Goal: Check status: Check status

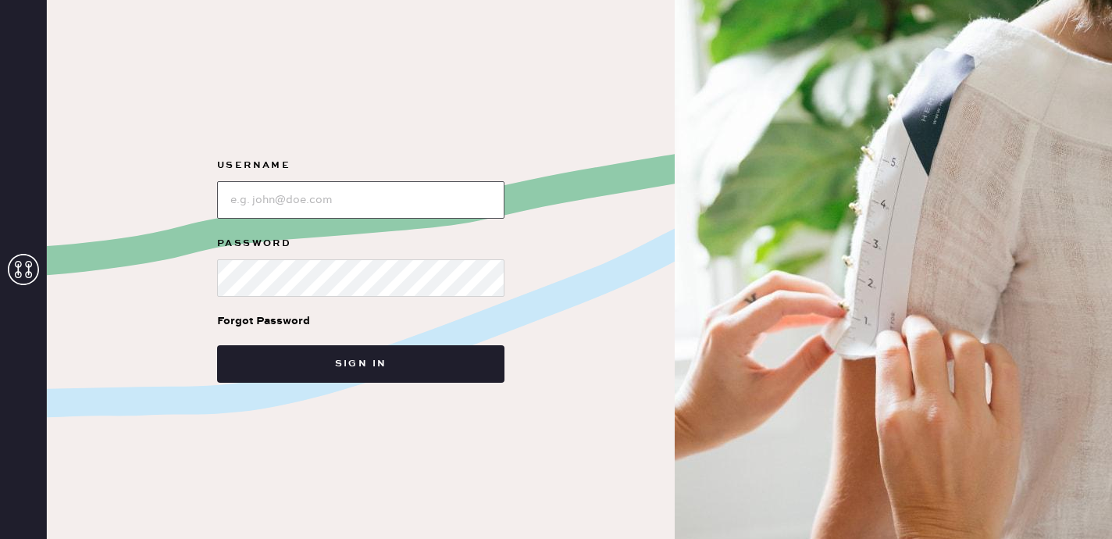
click at [297, 204] on input "loginName" at bounding box center [360, 199] width 287 height 37
type input "[EMAIL_ADDRESS][DOMAIN_NAME]"
click at [217, 345] on button "Sign in" at bounding box center [360, 363] width 287 height 37
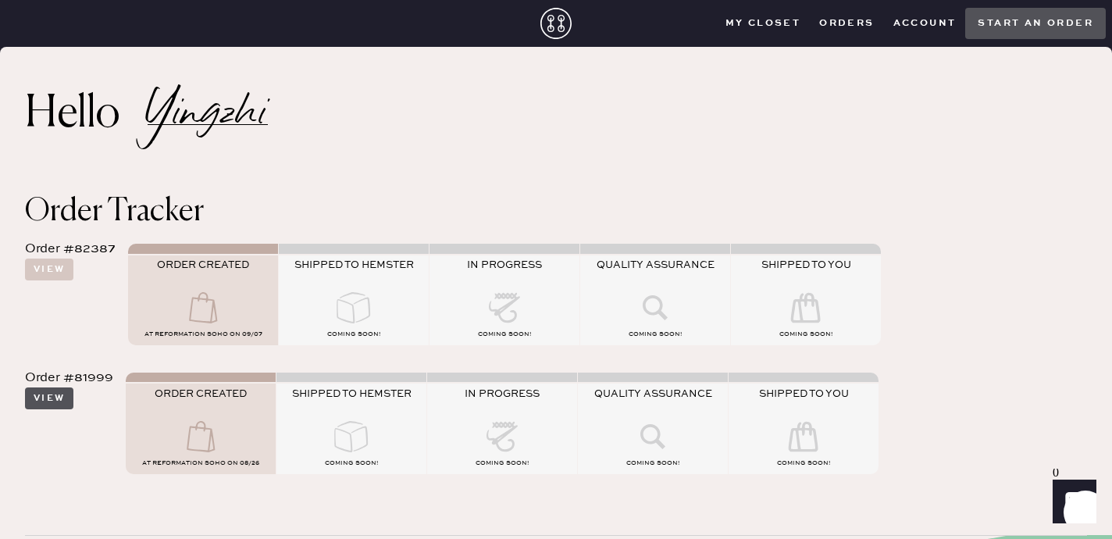
click at [50, 396] on button "View" at bounding box center [49, 398] width 48 height 22
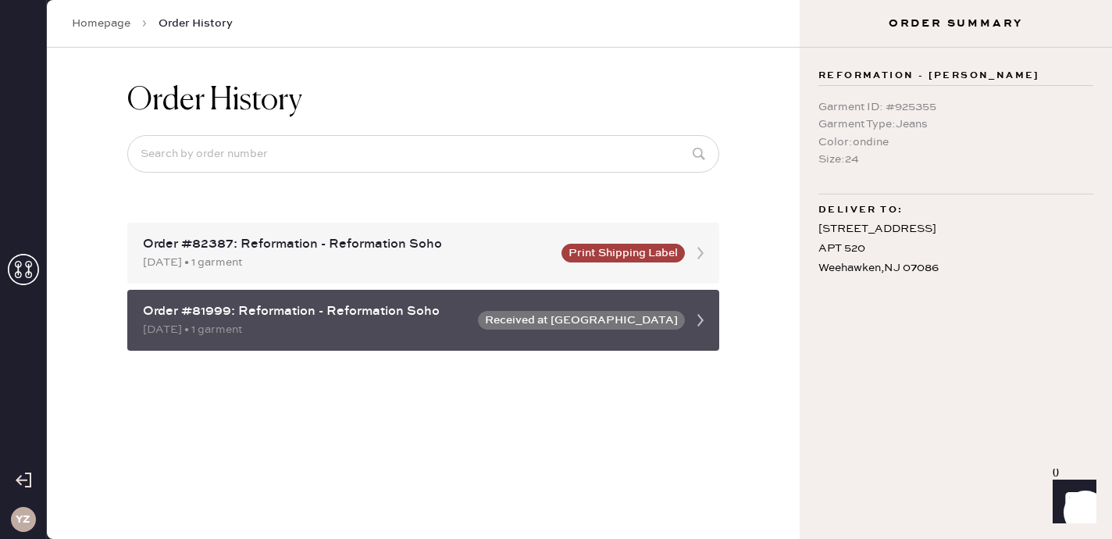
click at [436, 322] on div "[DATE] • 1 garment" at bounding box center [306, 329] width 326 height 17
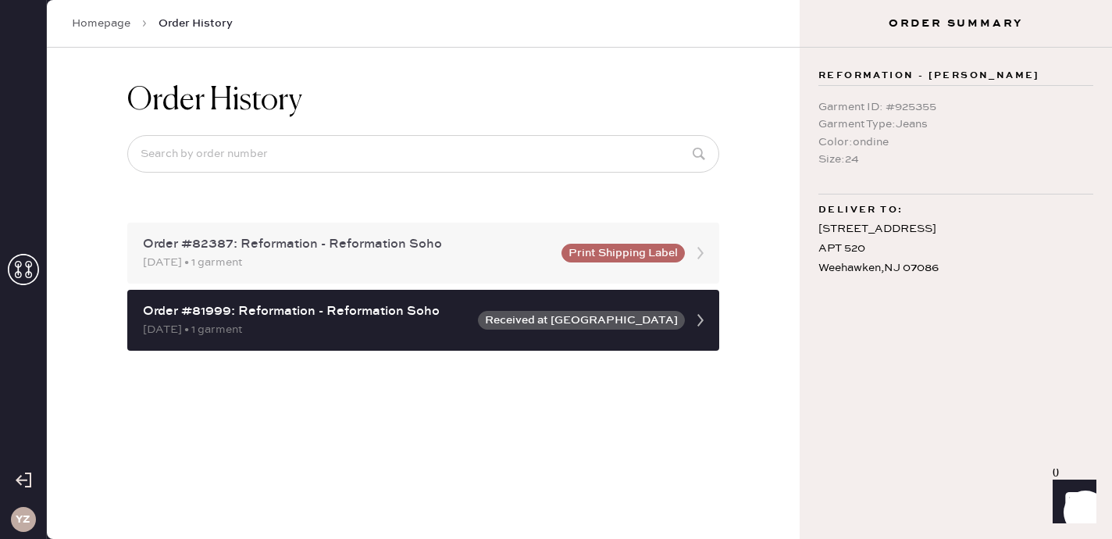
click at [465, 276] on div "Order #82387: Reformation - Reformation Soho [DATE] • 1 garment Print Shipping …" at bounding box center [423, 252] width 592 height 61
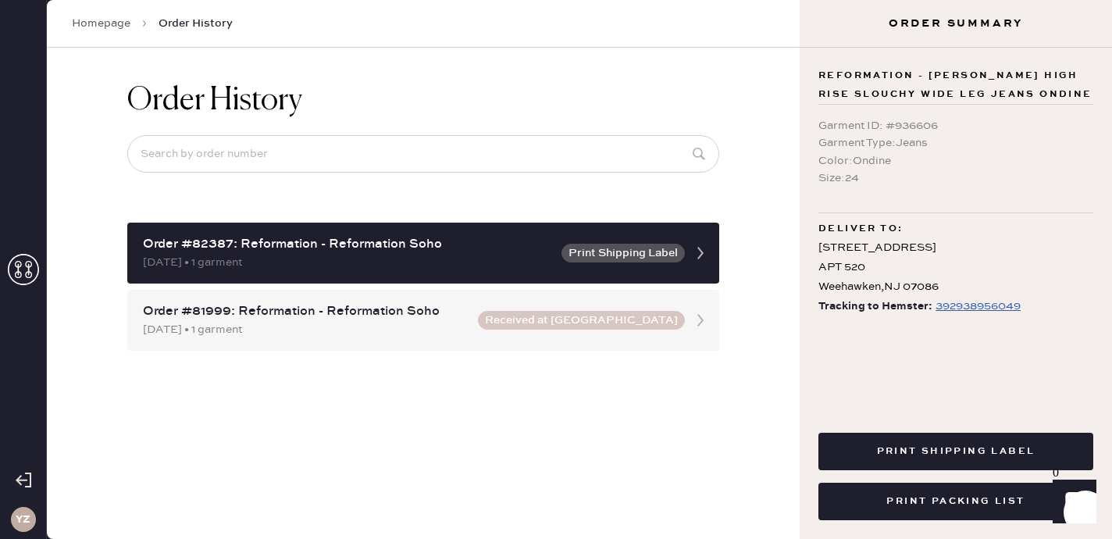
click at [959, 306] on div "392938956049" at bounding box center [977, 306] width 85 height 19
click at [374, 315] on div "Order #81999: Reformation - Reformation Soho" at bounding box center [306, 311] width 326 height 19
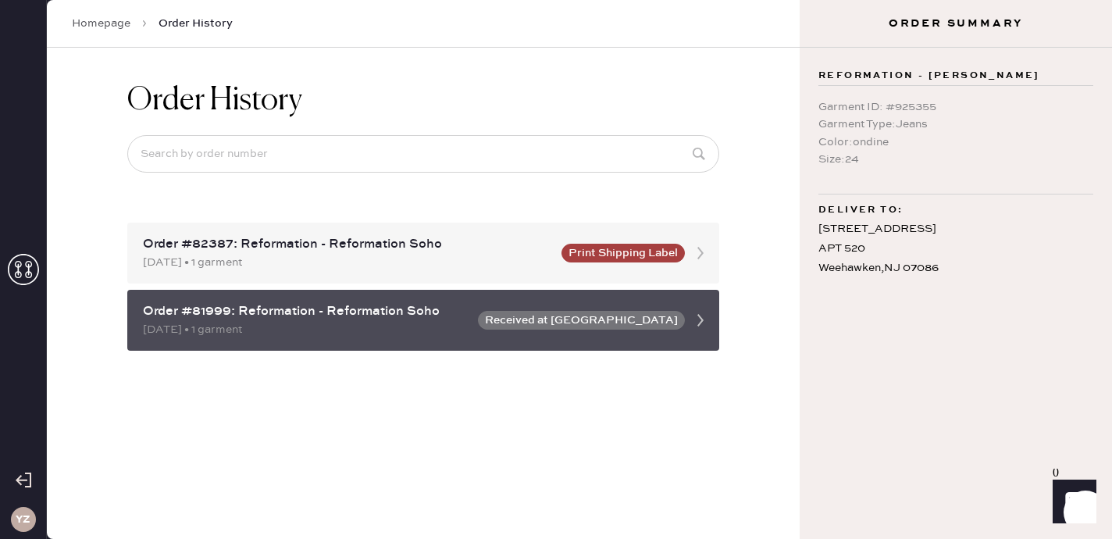
click at [550, 321] on button "Received at [GEOGRAPHIC_DATA]" at bounding box center [581, 320] width 207 height 19
click at [422, 317] on div "Order #81999: Reformation - Reformation Soho" at bounding box center [306, 311] width 326 height 19
click at [571, 319] on button "Received at [GEOGRAPHIC_DATA]" at bounding box center [581, 320] width 207 height 19
click at [654, 331] on div "Order #81999: Reformation - Reformation Soho [DATE] • 1 garment Received at [GE…" at bounding box center [423, 320] width 592 height 61
click at [630, 319] on button "Received at [GEOGRAPHIC_DATA]" at bounding box center [581, 320] width 207 height 19
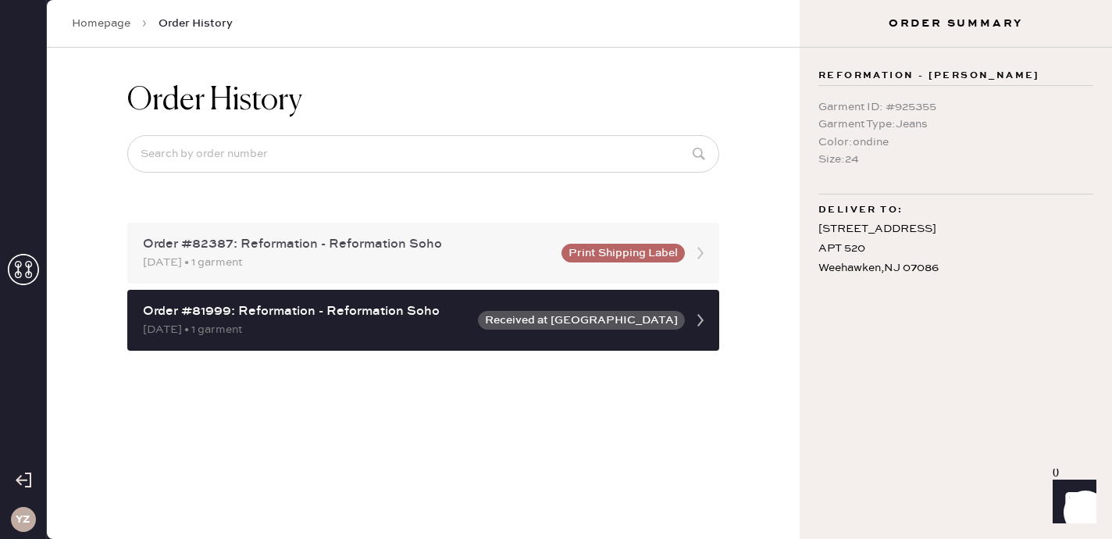
click at [646, 265] on div "Order #82387: Reformation - Reformation Soho [DATE] • 1 garment Print Shipping …" at bounding box center [423, 252] width 592 height 61
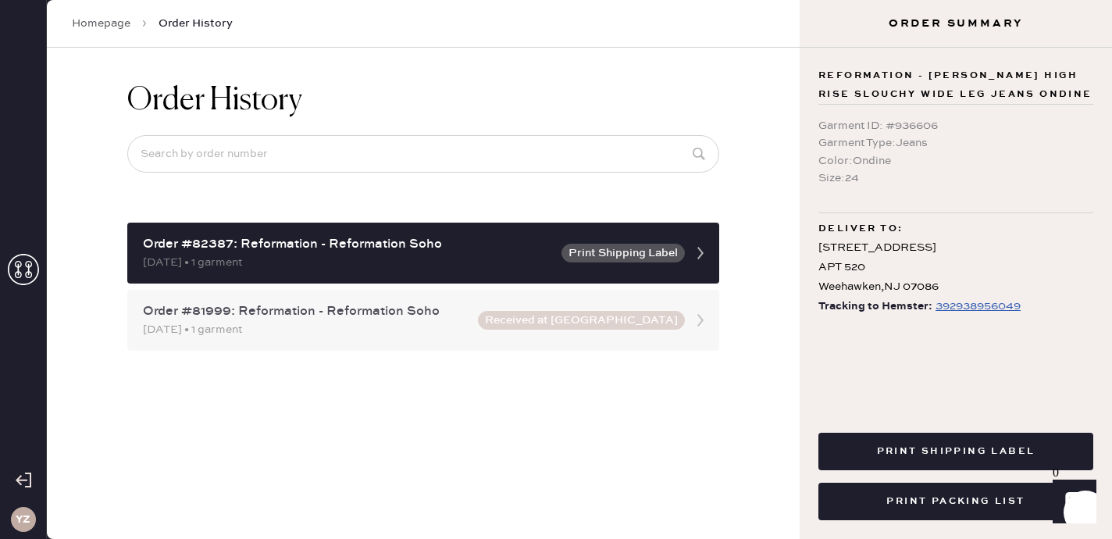
click at [622, 302] on div "Order #81999: Reformation - Reformation Soho [DATE] • 1 garment Received at [GE…" at bounding box center [423, 320] width 592 height 61
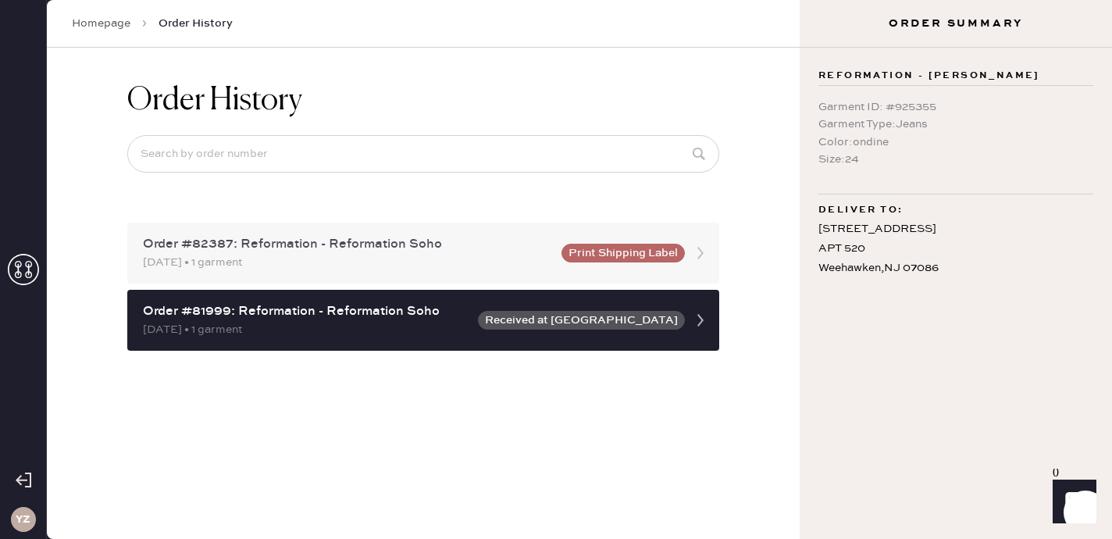
click at [608, 270] on div "Order #82387: Reformation - Reformation Soho [DATE] • 1 garment Print Shipping …" at bounding box center [423, 252] width 592 height 61
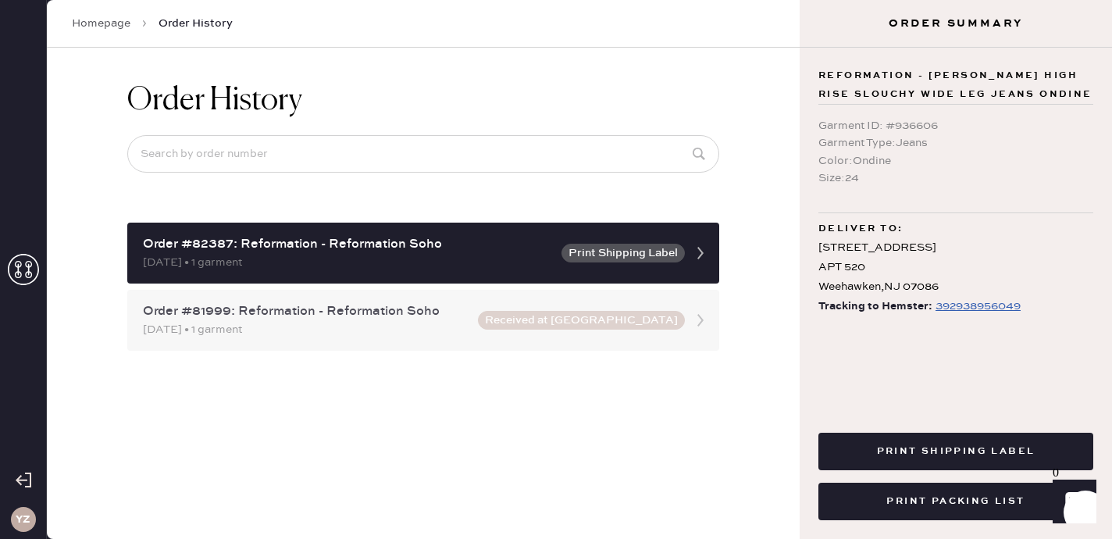
click at [596, 308] on div "Order #81999: Reformation - Reformation Soho [DATE] • 1 garment Received at [GE…" at bounding box center [423, 320] width 592 height 61
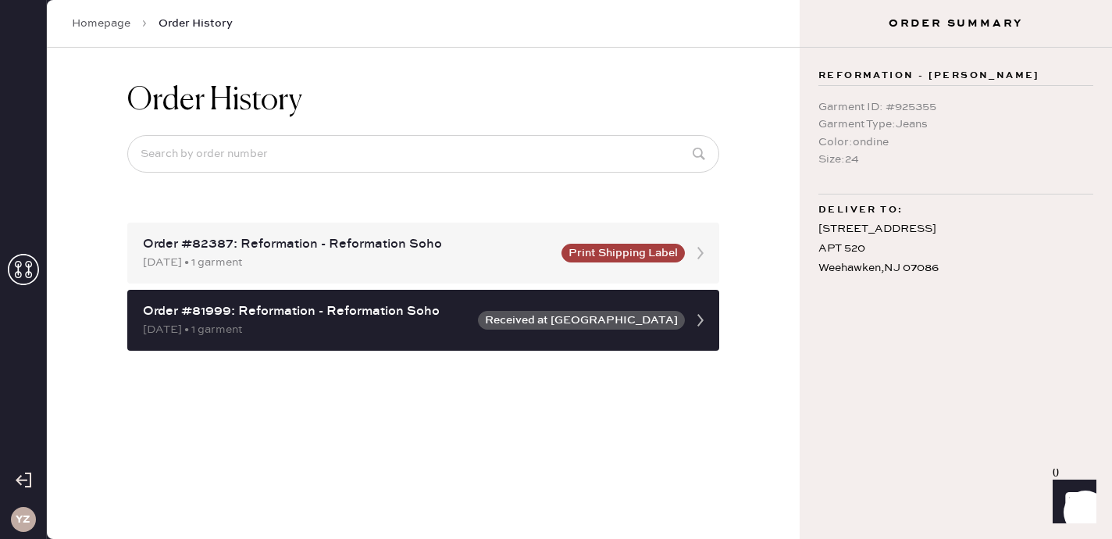
click at [596, 284] on div "Order #82387: Reformation - Reformation Soho [DATE] • 1 garment Print Shipping …" at bounding box center [423, 286] width 592 height 128
click at [596, 279] on div "Order #82387: Reformation - Reformation Soho [DATE] • 1 garment Print Shipping …" at bounding box center [423, 252] width 592 height 61
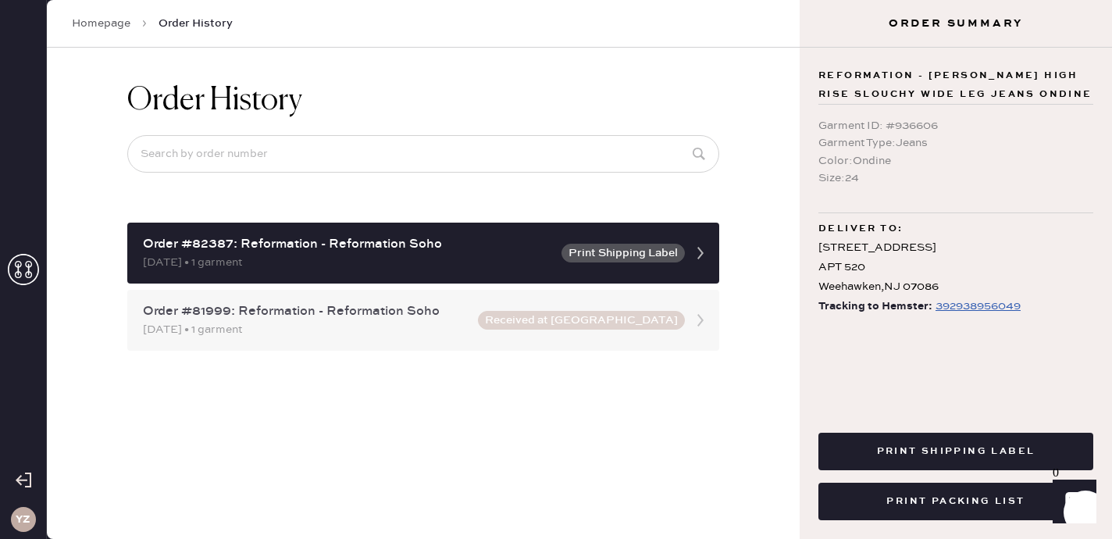
click at [575, 318] on button "Received at [GEOGRAPHIC_DATA]" at bounding box center [581, 320] width 207 height 19
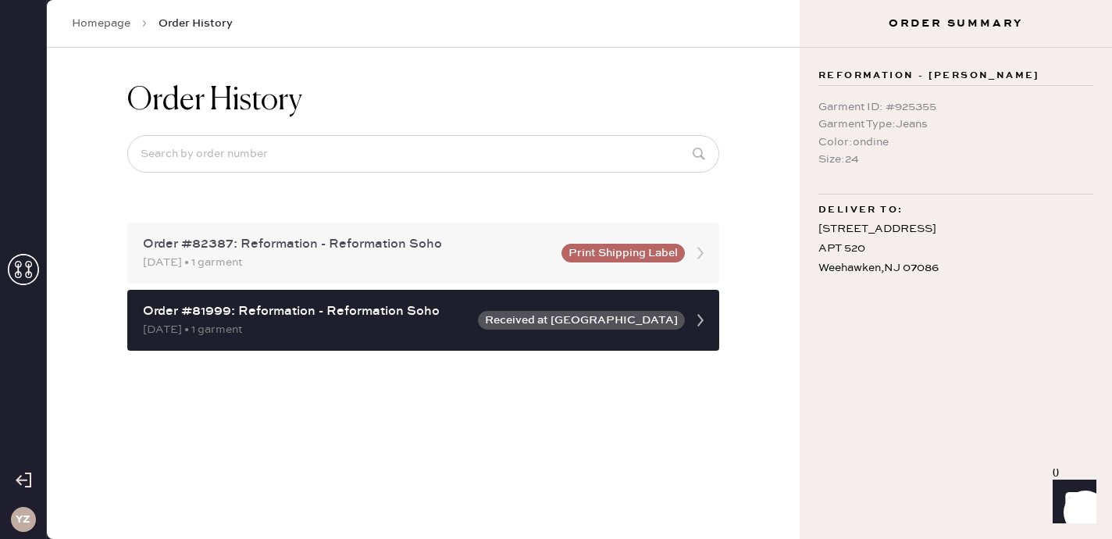
click at [412, 262] on div "[DATE] • 1 garment" at bounding box center [347, 262] width 409 height 17
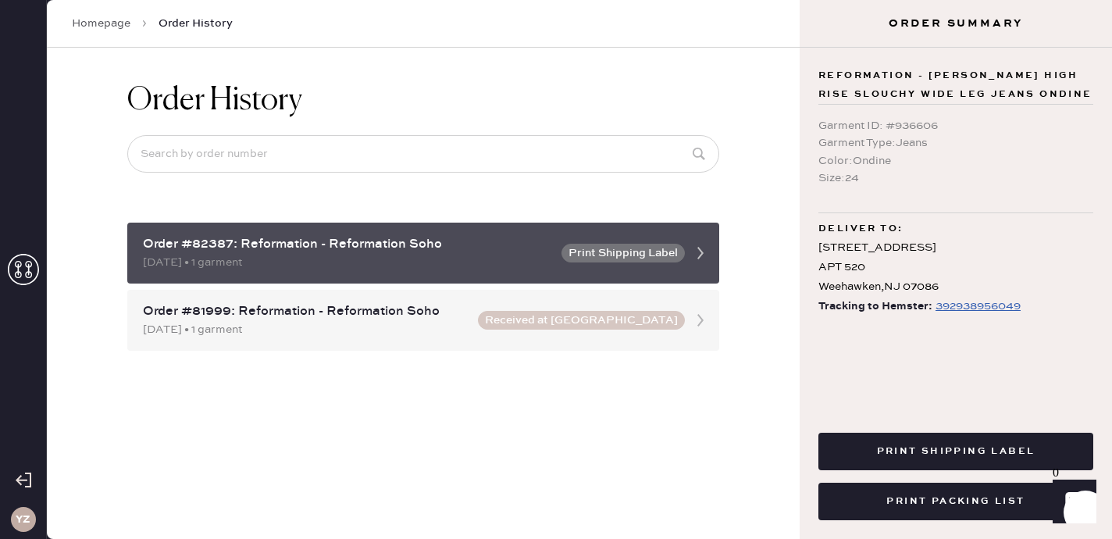
click at [699, 255] on use at bounding box center [700, 253] width 6 height 12
click at [704, 254] on icon at bounding box center [700, 252] width 31 height 31
click at [692, 252] on icon at bounding box center [700, 252] width 31 height 31
click at [409, 251] on div "Order #82387: Reformation - Reformation Soho" at bounding box center [347, 244] width 409 height 19
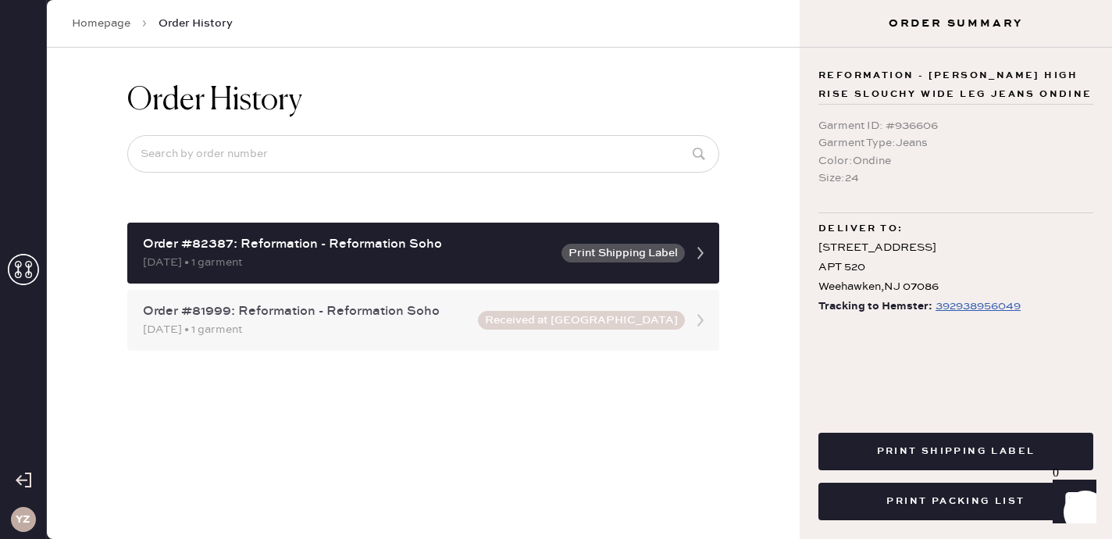
click at [300, 322] on div "[DATE] • 1 garment" at bounding box center [306, 329] width 326 height 17
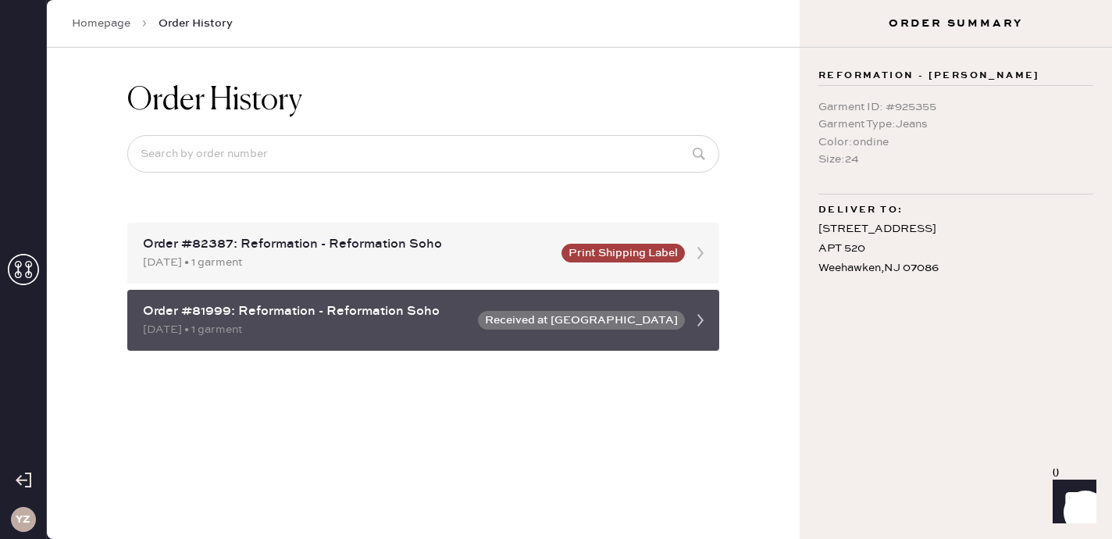
click at [696, 321] on icon at bounding box center [700, 319] width 31 height 31
click at [649, 321] on button "Received at [GEOGRAPHIC_DATA]" at bounding box center [581, 320] width 207 height 19
click at [705, 320] on icon at bounding box center [700, 319] width 31 height 31
click at [705, 321] on icon at bounding box center [700, 319] width 31 height 31
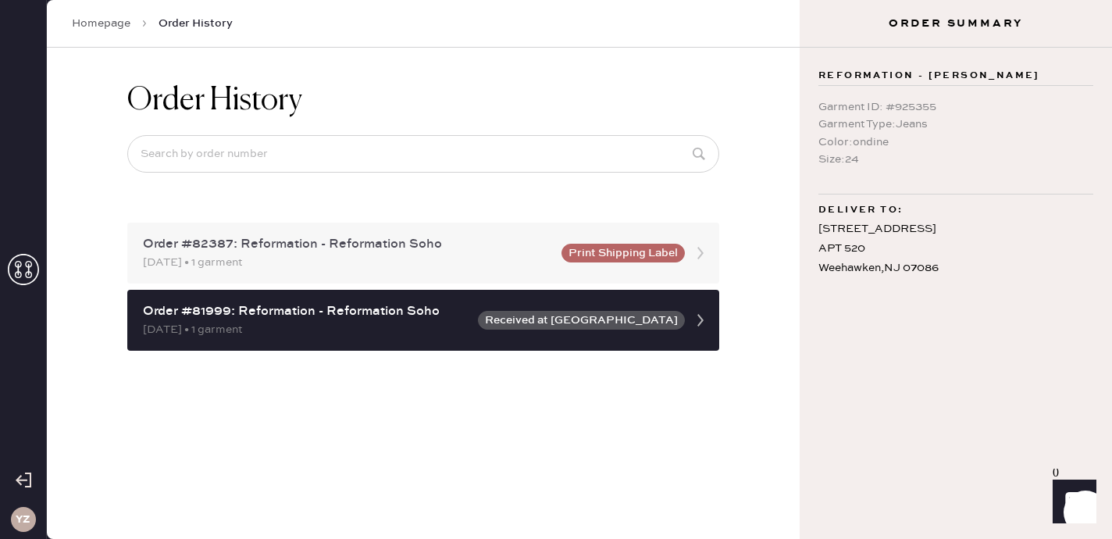
click at [500, 247] on div "Order #82387: Reformation - Reformation Soho" at bounding box center [347, 244] width 409 height 19
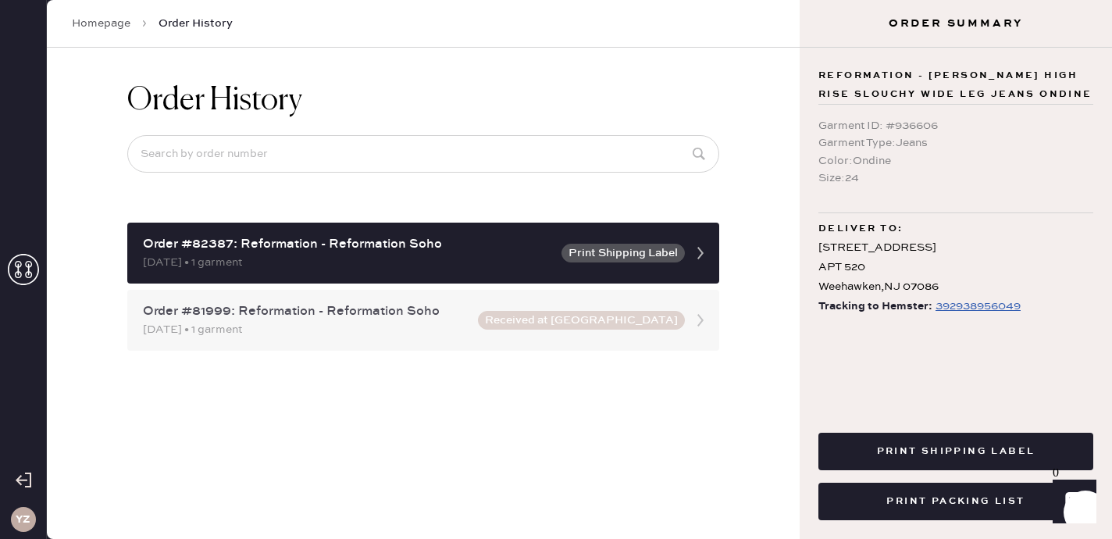
click at [440, 296] on div "Order #81999: Reformation - Reformation Soho [DATE] • 1 garment Received at [GE…" at bounding box center [423, 320] width 592 height 61
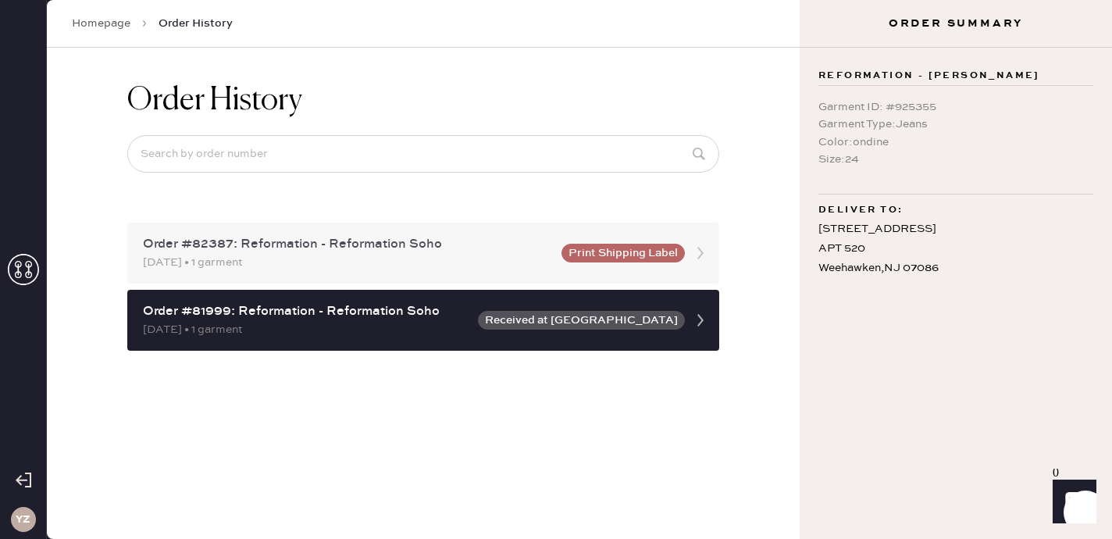
click at [400, 235] on div "Order #82387: Reformation - Reformation Soho" at bounding box center [347, 244] width 409 height 19
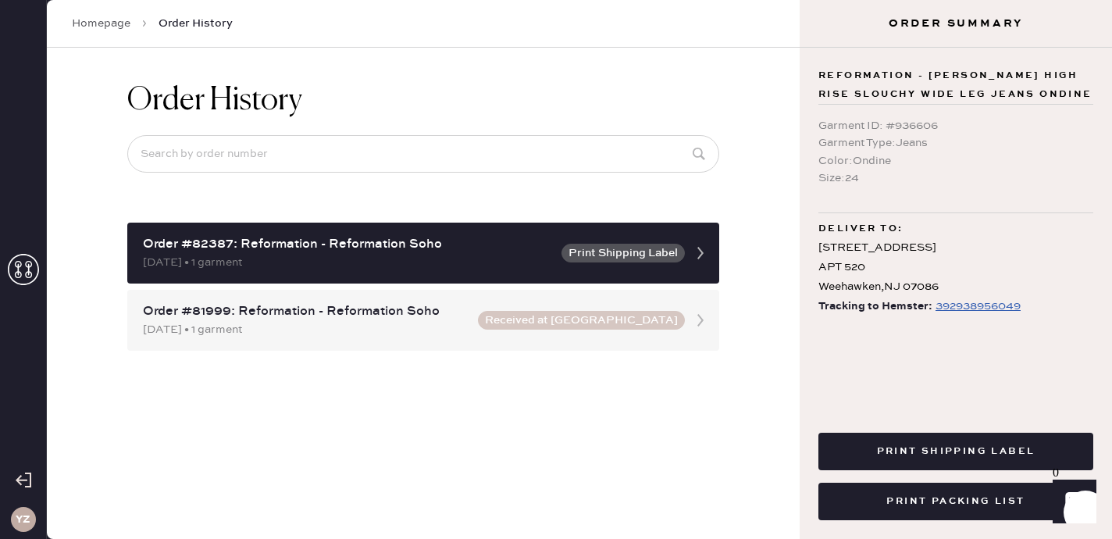
click at [374, 285] on div "Order #82387: Reformation - Reformation Soho [DATE] • 1 garment Print Shipping …" at bounding box center [423, 286] width 592 height 128
click at [341, 325] on div "[DATE] • 1 garment" at bounding box center [306, 329] width 326 height 17
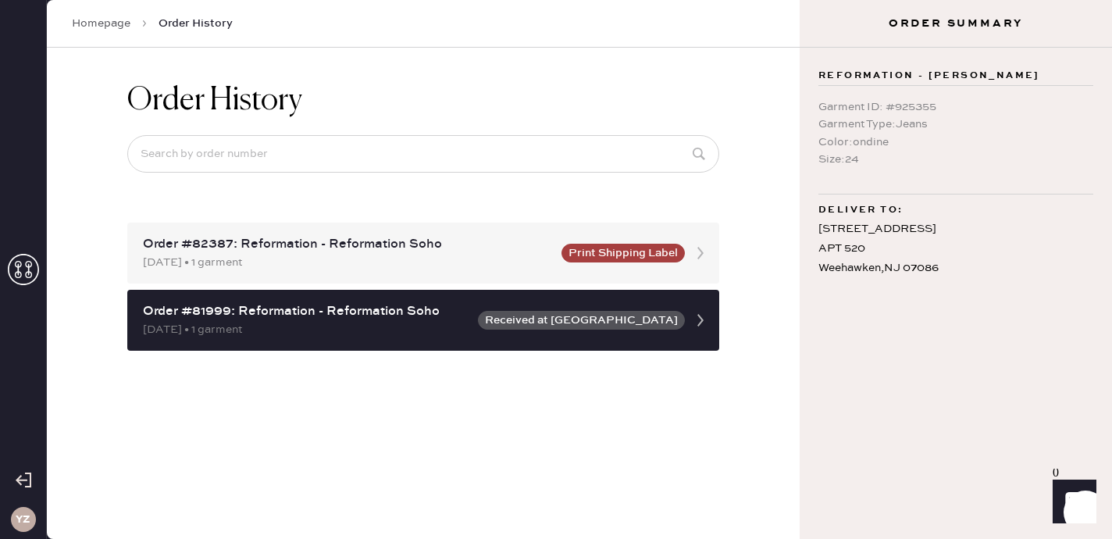
click at [23, 270] on icon at bounding box center [23, 269] width 31 height 31
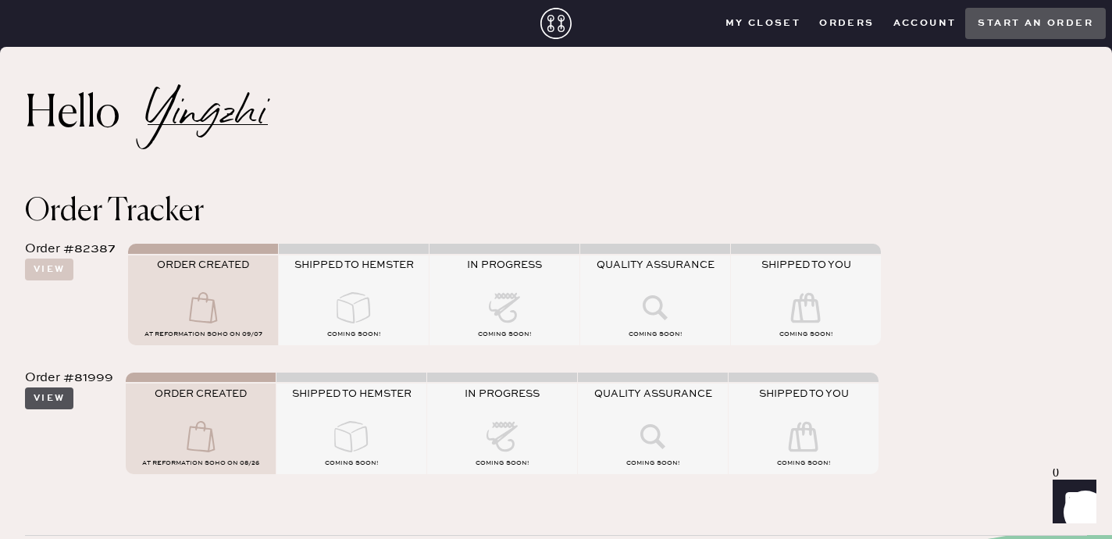
click at [39, 397] on button "View" at bounding box center [49, 398] width 48 height 22
